Goal: Task Accomplishment & Management: Manage account settings

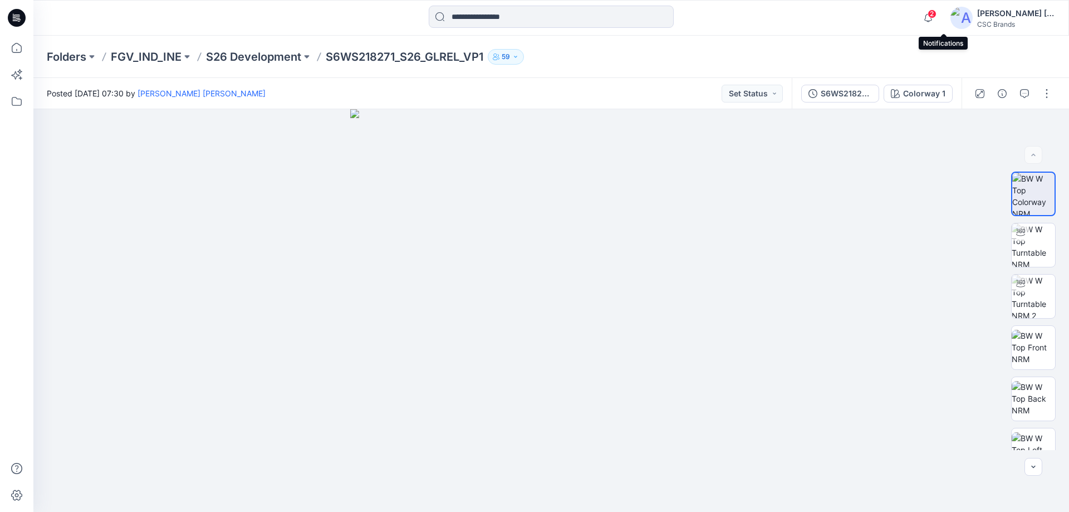
click at [936, 14] on span "2" at bounding box center [931, 13] width 9 height 9
click at [136, 57] on p "FGV_IND_INE" at bounding box center [146, 57] width 71 height 16
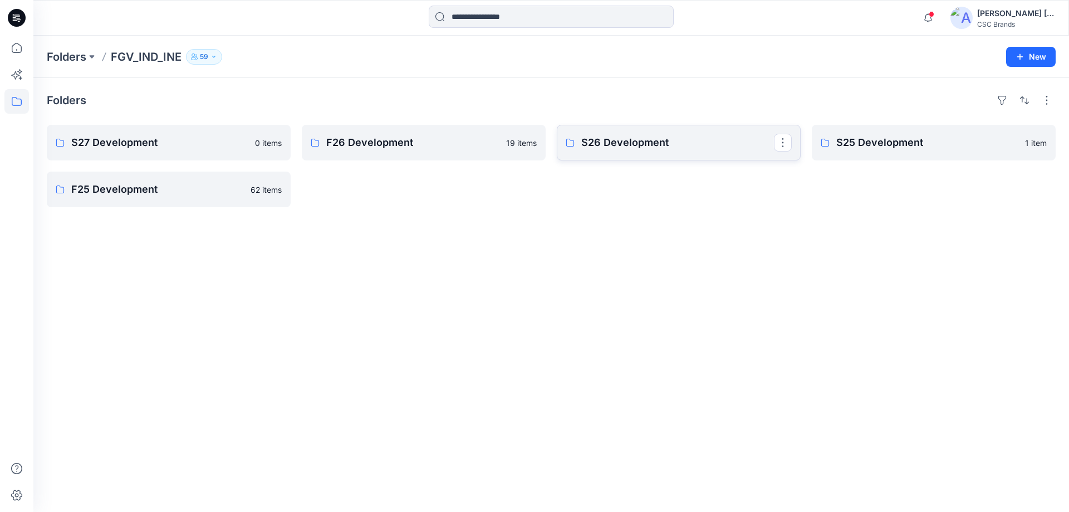
click at [597, 156] on link "S26 Development" at bounding box center [679, 143] width 244 height 36
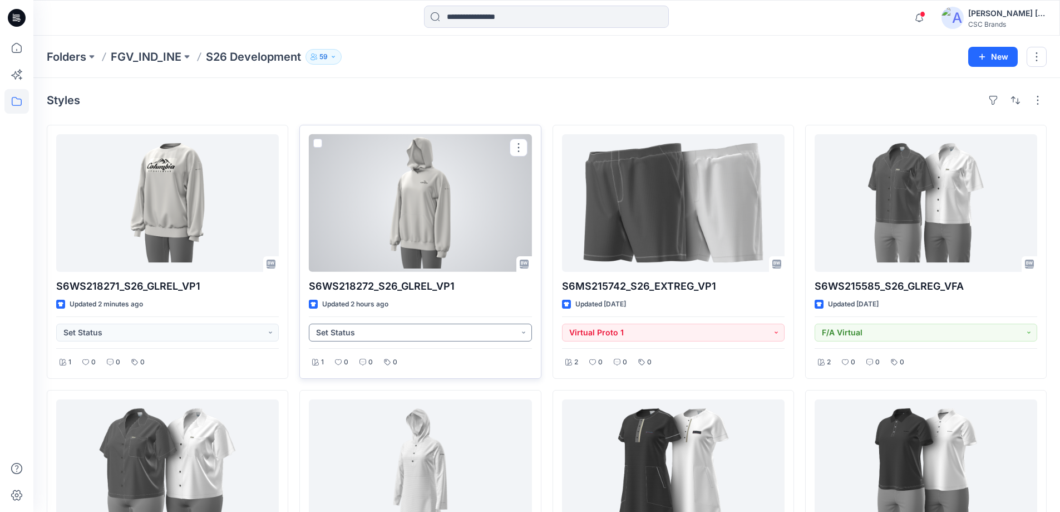
click at [525, 335] on button "Set Status" at bounding box center [420, 332] width 223 height 18
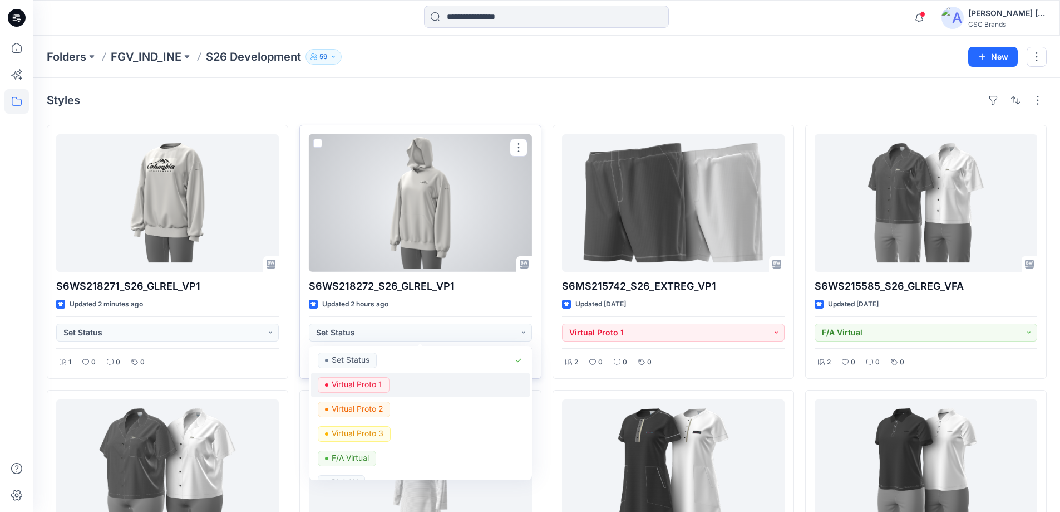
click at [368, 384] on p "Virtual Proto 1" at bounding box center [357, 384] width 51 height 14
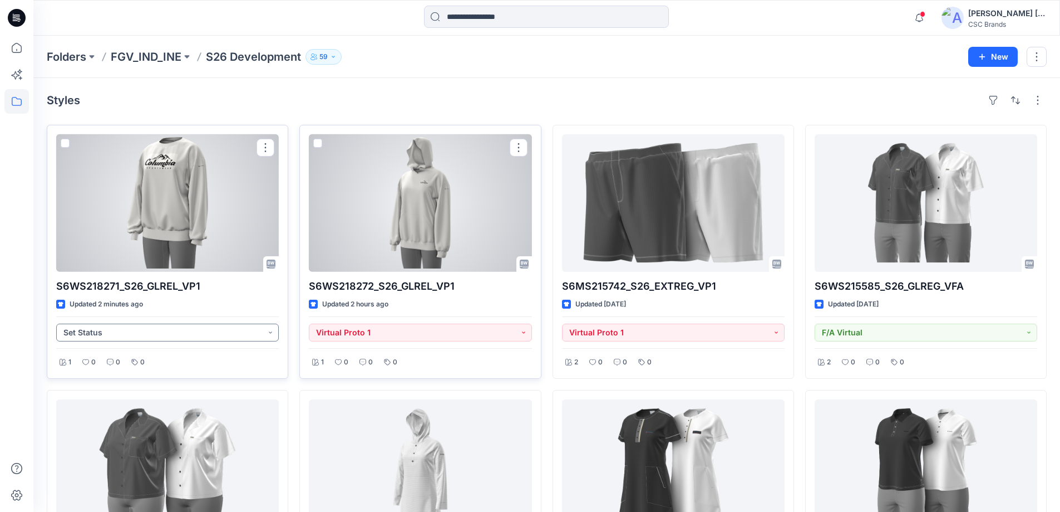
click at [272, 335] on button "Set Status" at bounding box center [167, 332] width 223 height 18
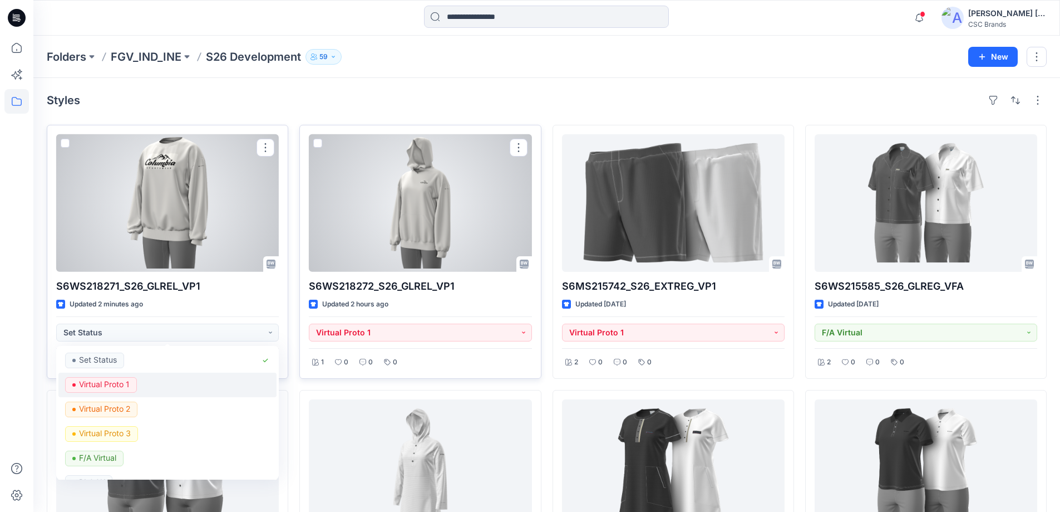
click at [107, 385] on p "Virtual Proto 1" at bounding box center [104, 384] width 51 height 14
